Goal: Find specific page/section: Find specific page/section

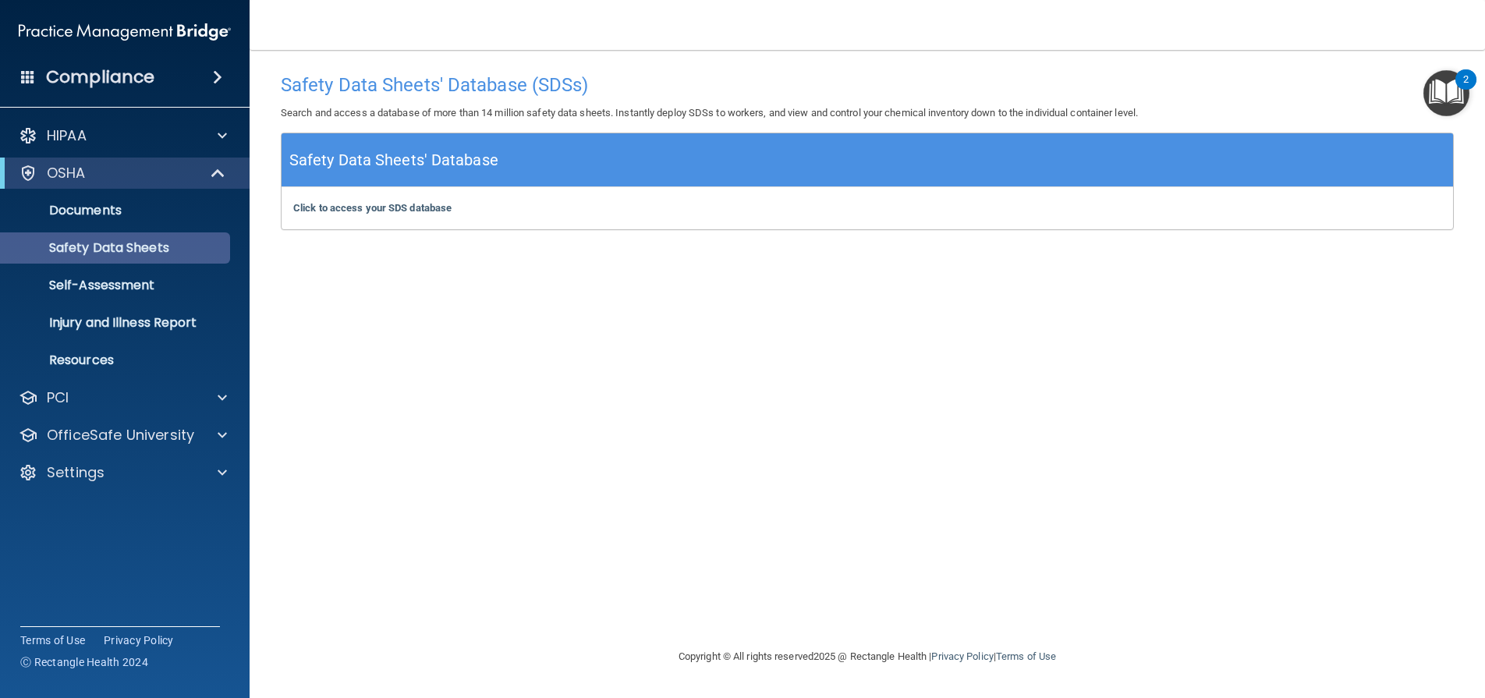
click at [116, 246] on p "Safety Data Sheets" at bounding box center [116, 248] width 213 height 16
click at [387, 208] on b "Click to access your SDS database" at bounding box center [372, 208] width 158 height 12
click at [94, 206] on p "Documents" at bounding box center [116, 211] width 213 height 16
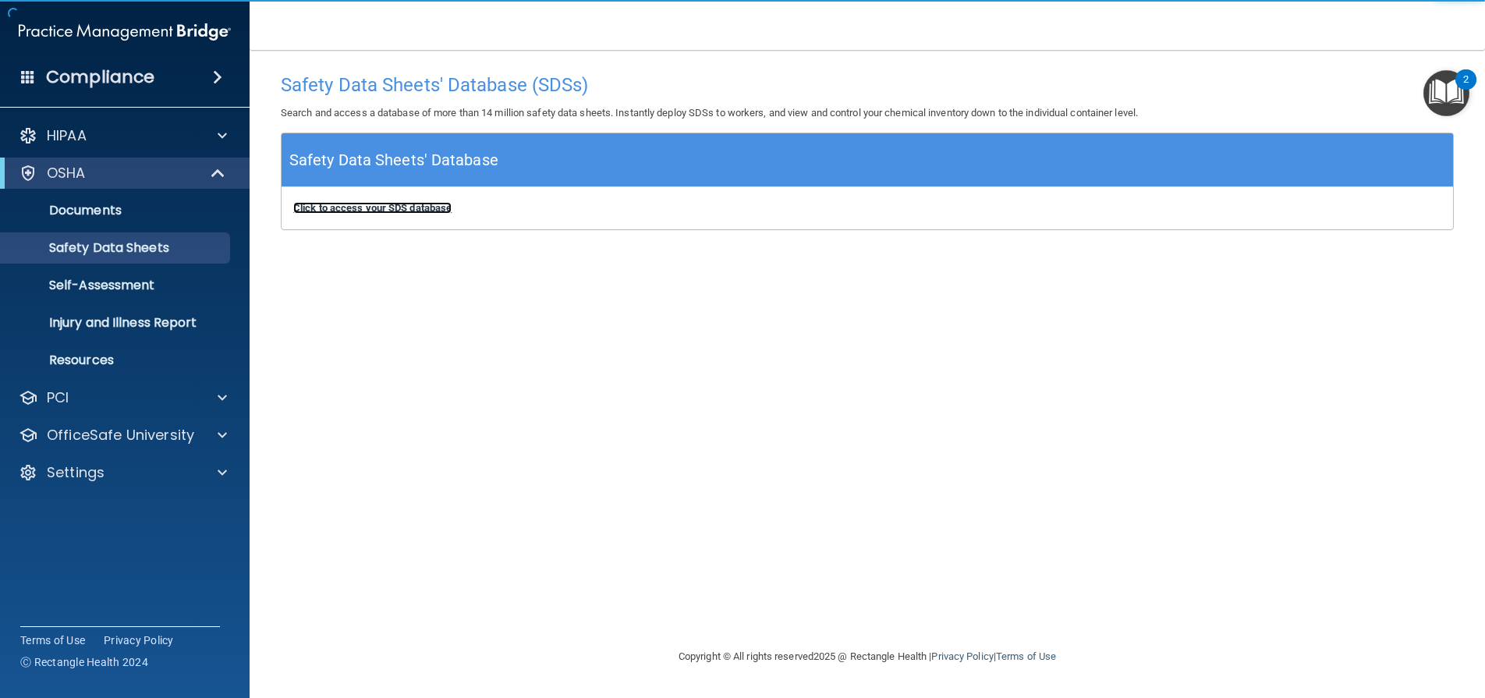
click at [368, 209] on b "Click to access your SDS database" at bounding box center [372, 208] width 158 height 12
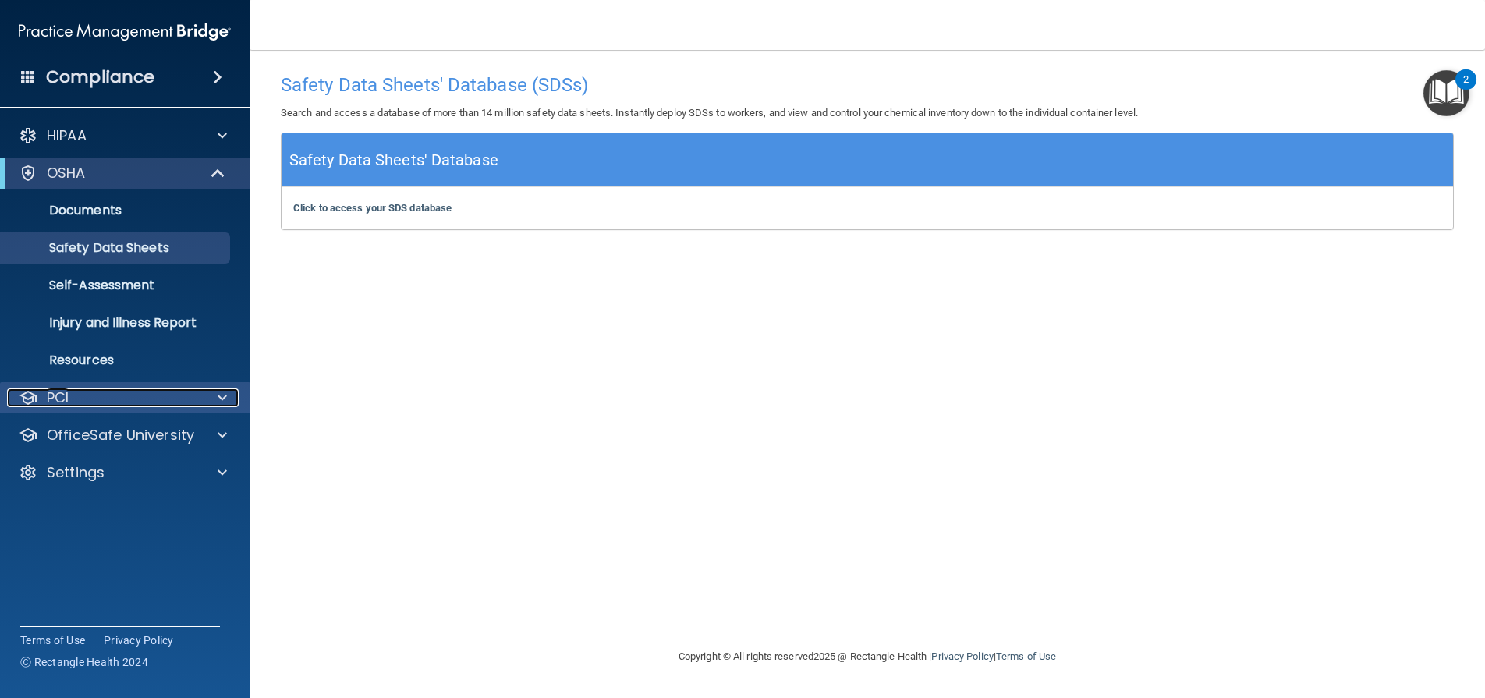
click at [207, 395] on div at bounding box center [219, 397] width 39 height 19
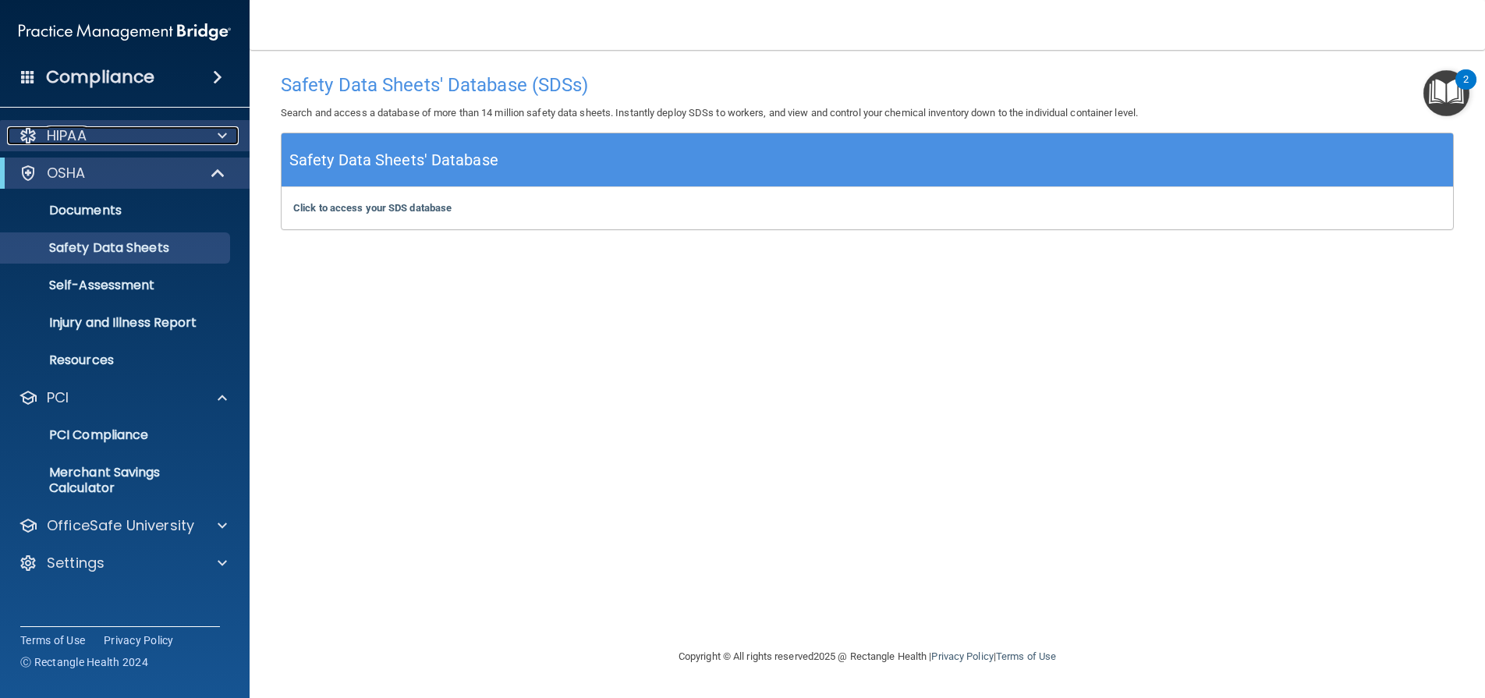
click at [118, 133] on div "HIPAA" at bounding box center [103, 135] width 193 height 19
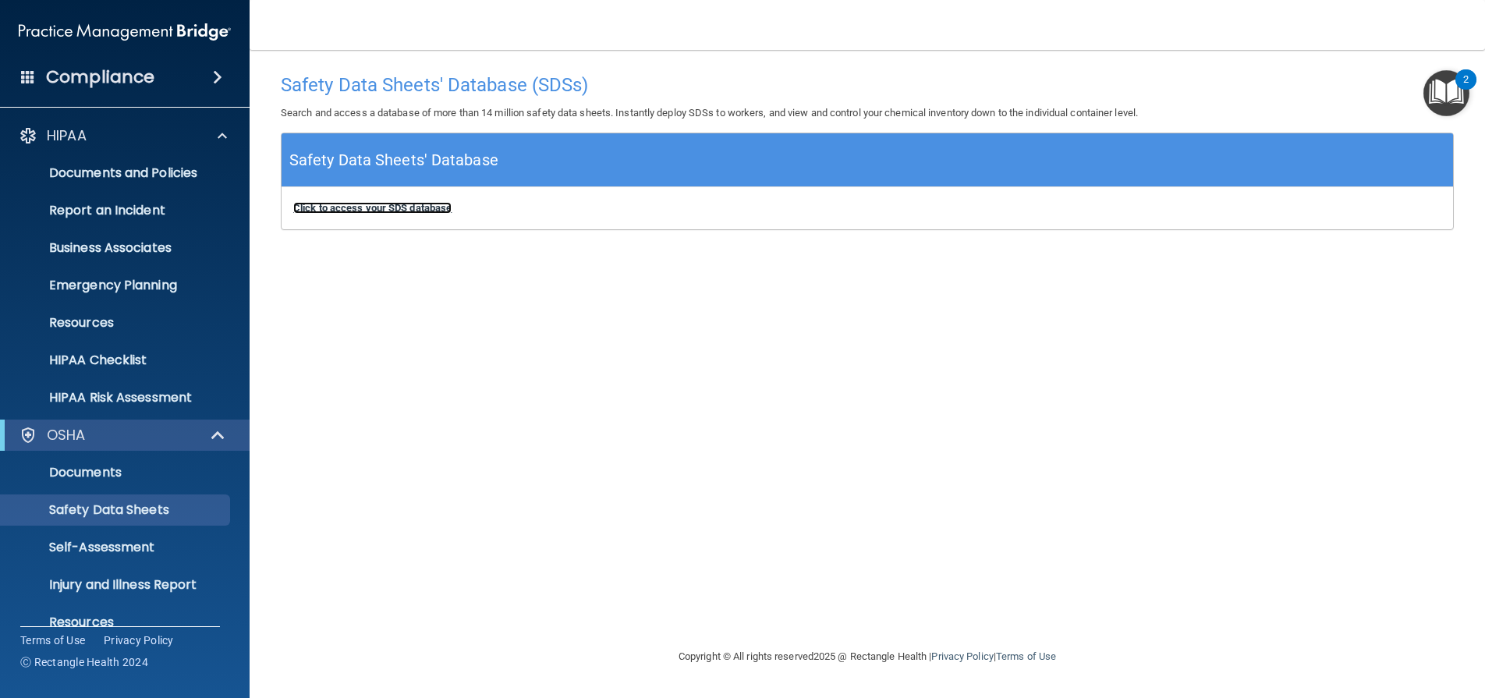
click at [365, 207] on b "Click to access your SDS database" at bounding box center [372, 208] width 158 height 12
click at [129, 179] on p "Documents and Policies" at bounding box center [116, 173] width 213 height 16
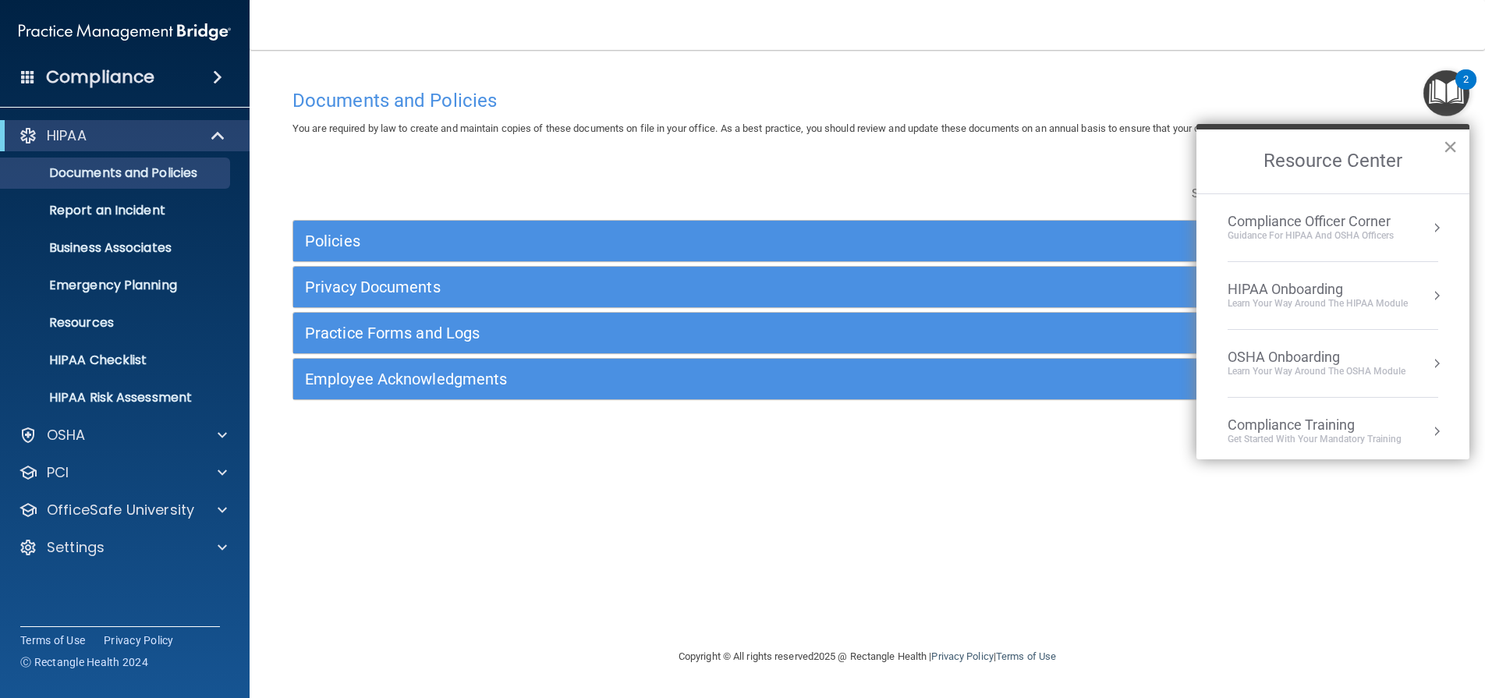
click at [1450, 141] on button "×" at bounding box center [1450, 146] width 15 height 25
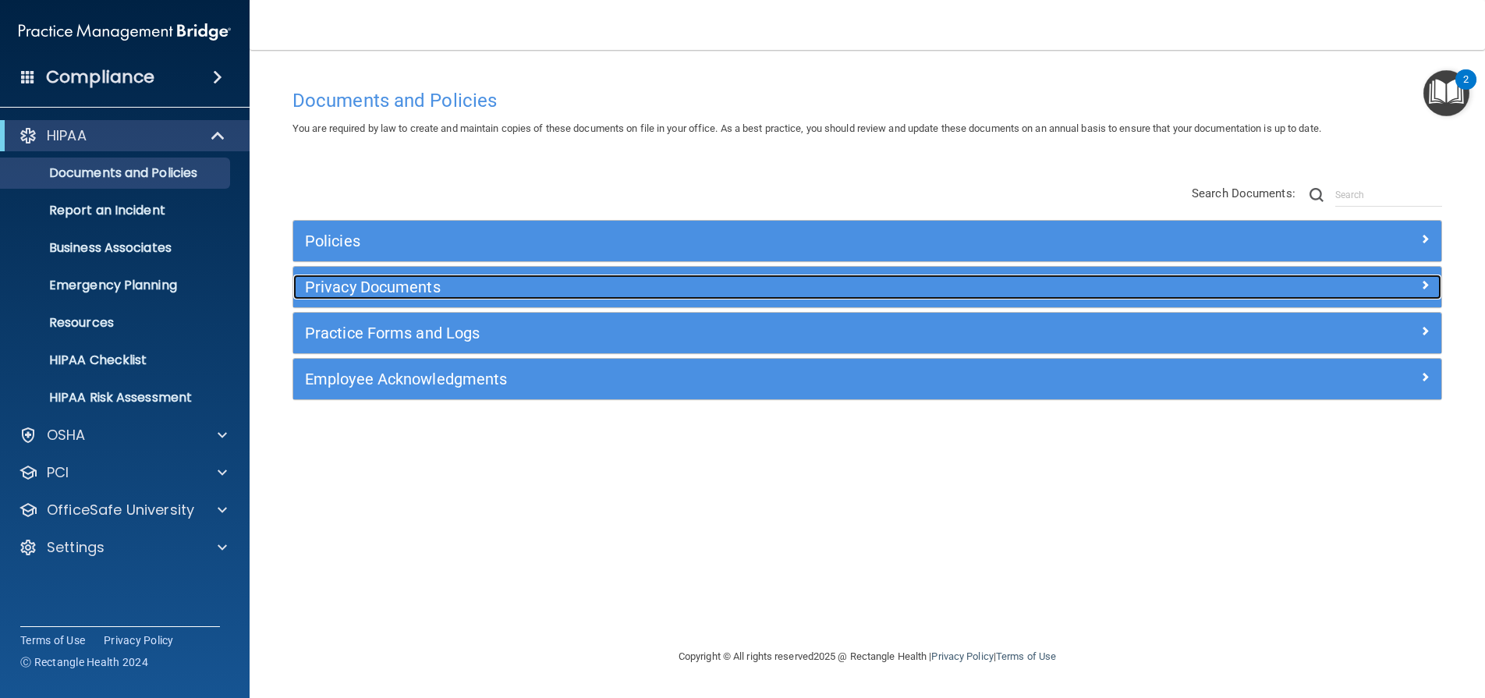
click at [402, 284] on h5 "Privacy Documents" at bounding box center [723, 286] width 837 height 17
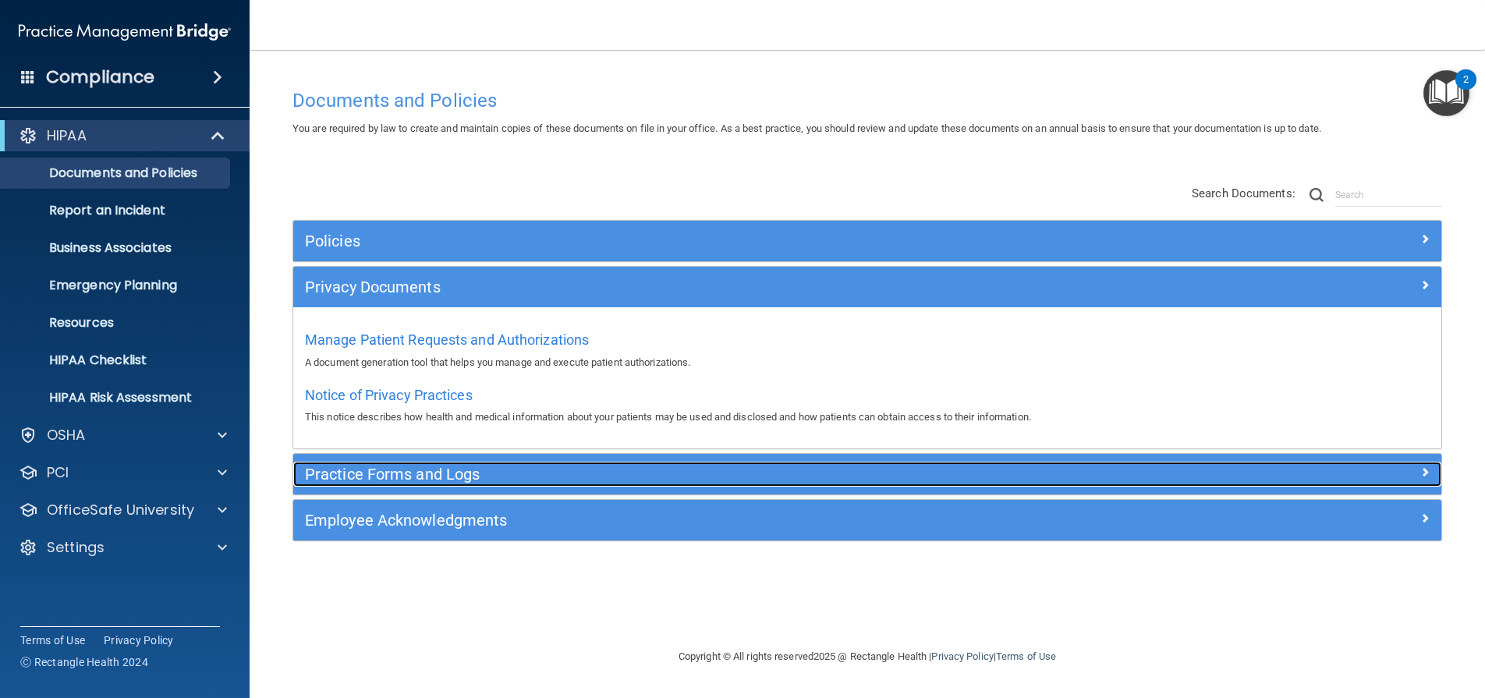
click at [444, 473] on h5 "Practice Forms and Logs" at bounding box center [723, 474] width 837 height 17
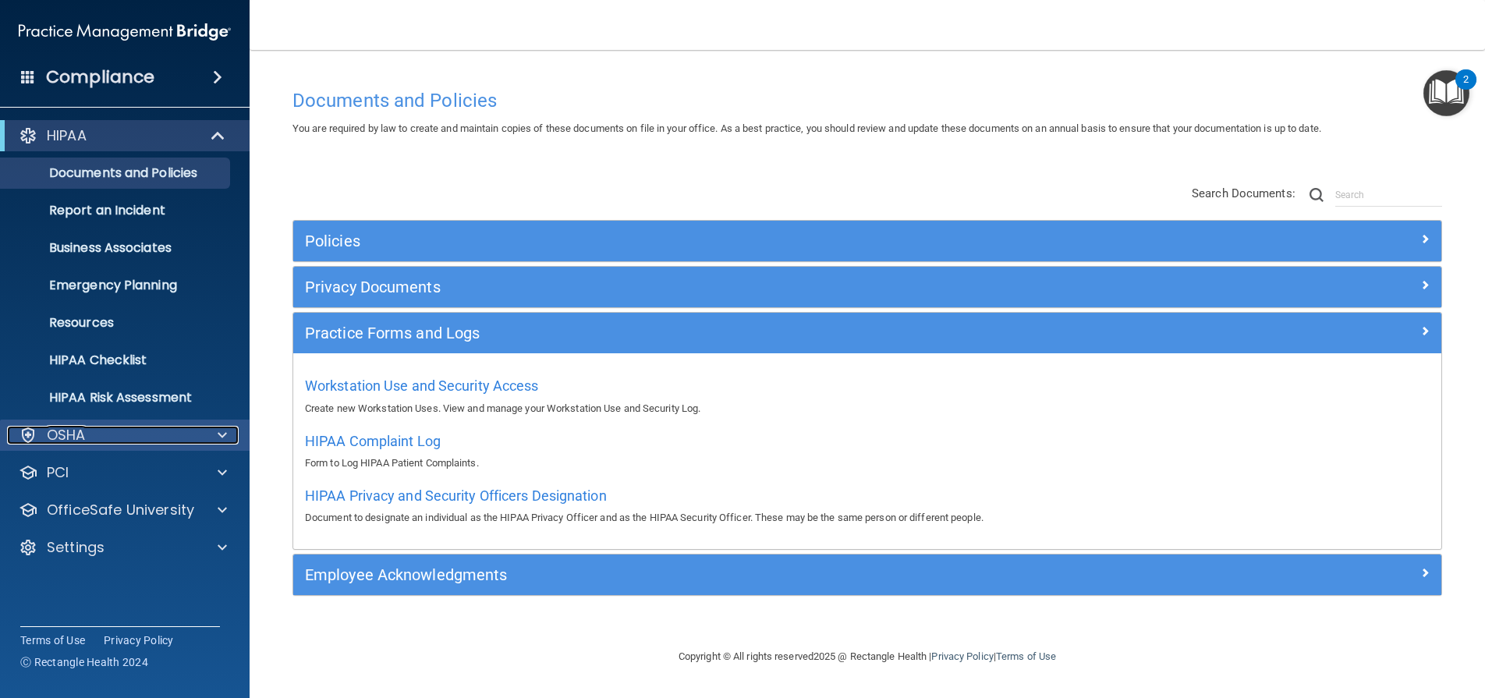
click at [115, 434] on div "OSHA" at bounding box center [103, 435] width 193 height 19
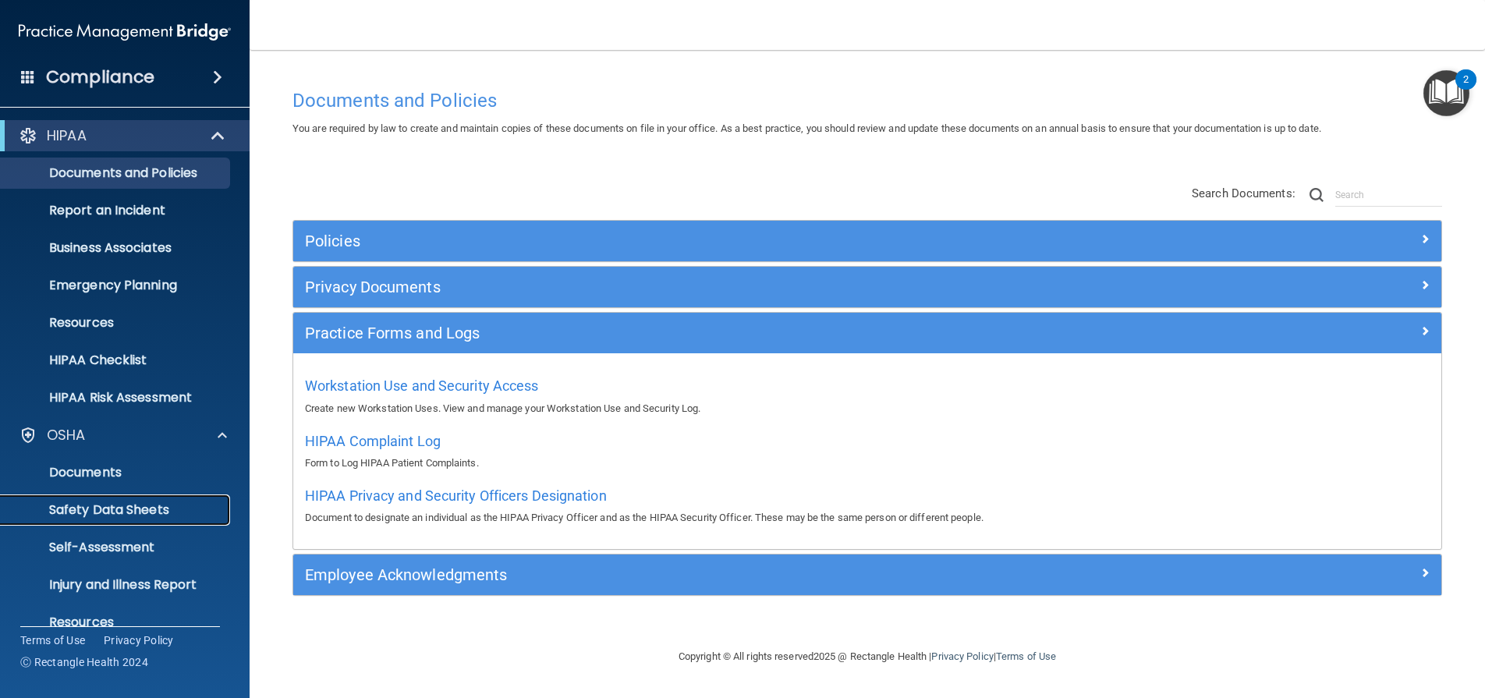
click at [113, 508] on p "Safety Data Sheets" at bounding box center [116, 510] width 213 height 16
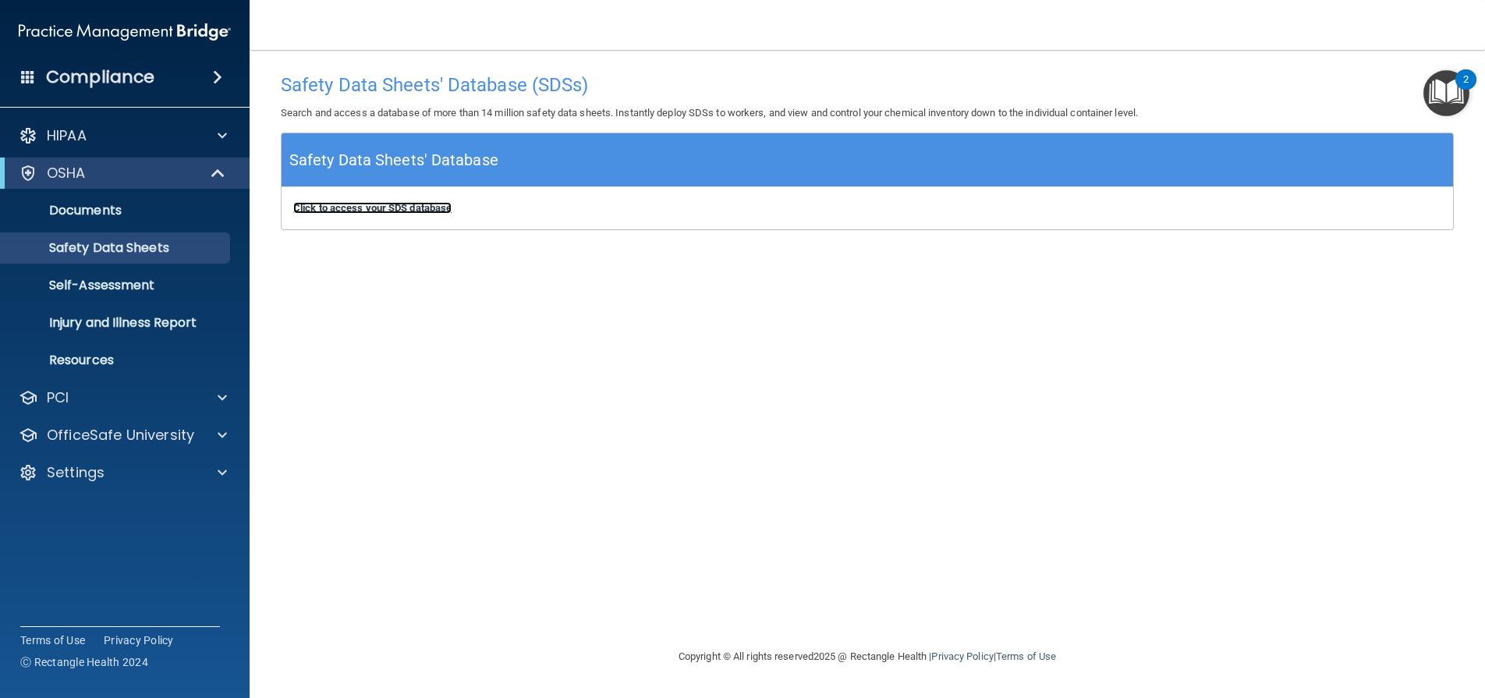
click at [383, 208] on b "Click to access your SDS database" at bounding box center [372, 208] width 158 height 12
